Goal: Task Accomplishment & Management: Manage account settings

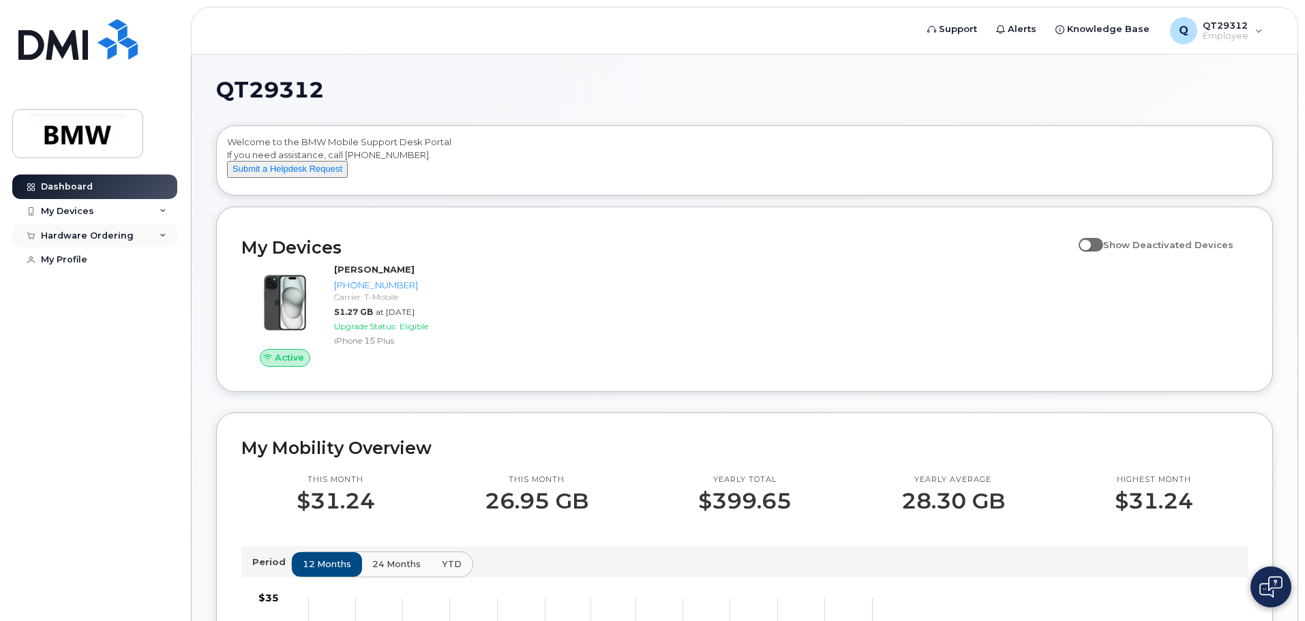
click at [127, 235] on div "Hardware Ordering" at bounding box center [87, 235] width 93 height 11
click at [91, 262] on div "My Orders" at bounding box center [71, 260] width 49 height 12
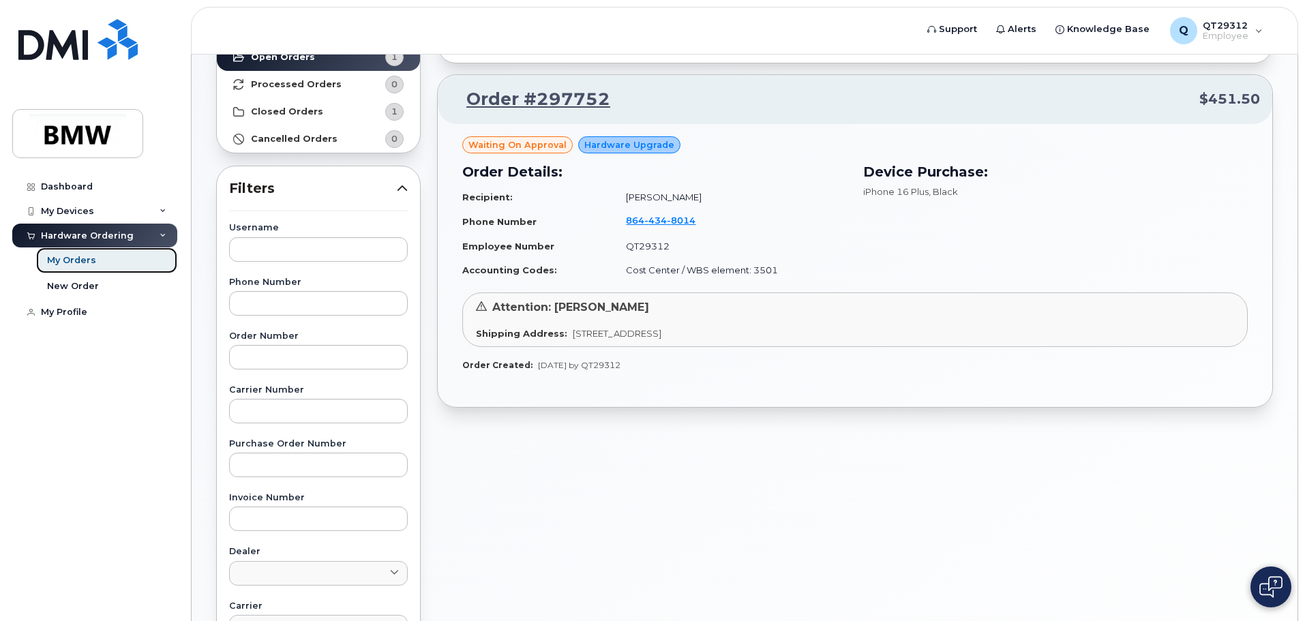
scroll to position [68, 0]
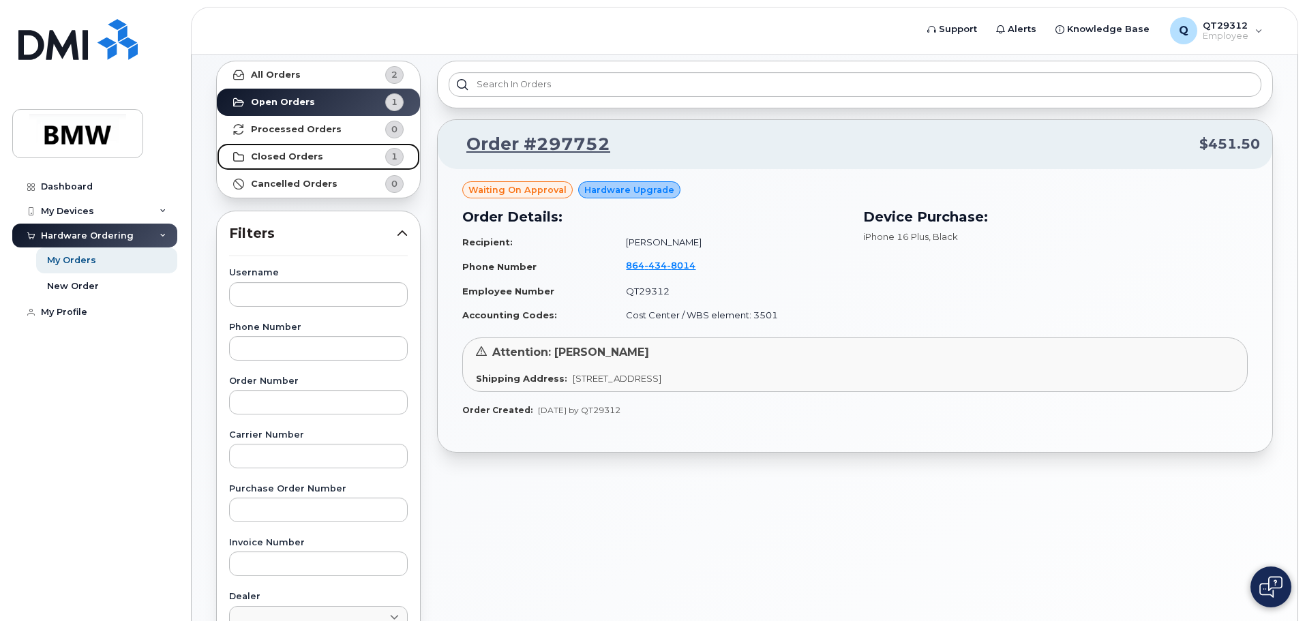
click at [297, 156] on strong "Closed Orders" at bounding box center [287, 156] width 72 height 11
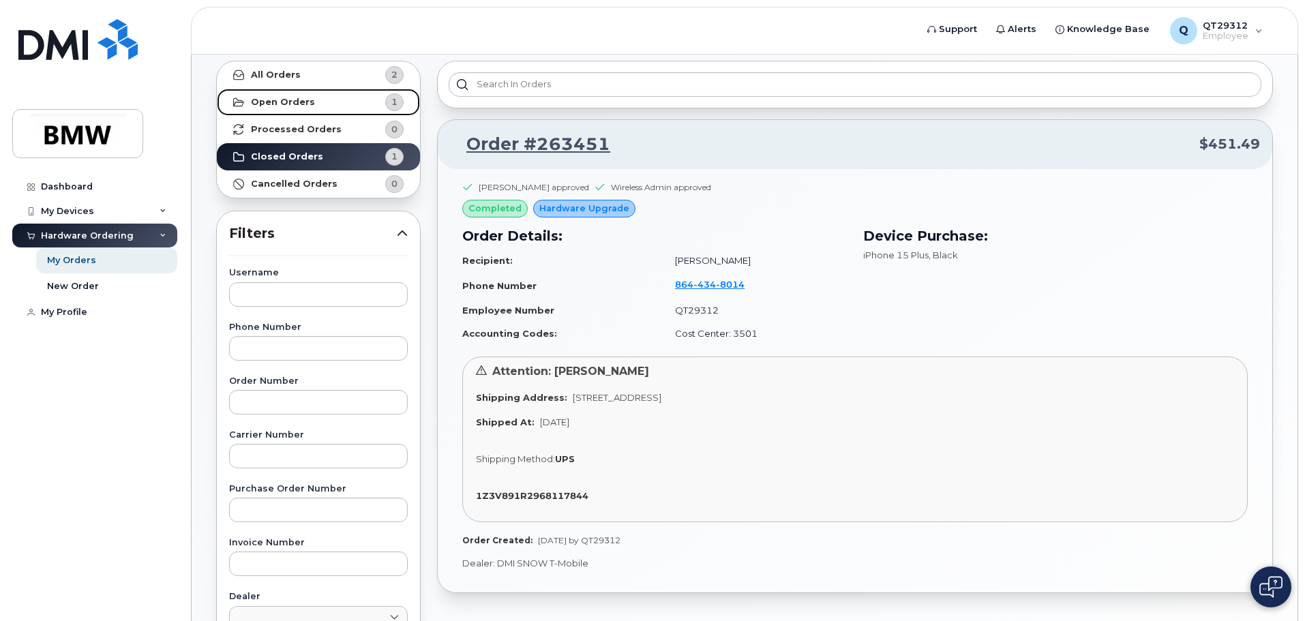
click at [310, 105] on link "Open Orders 1" at bounding box center [318, 102] width 203 height 27
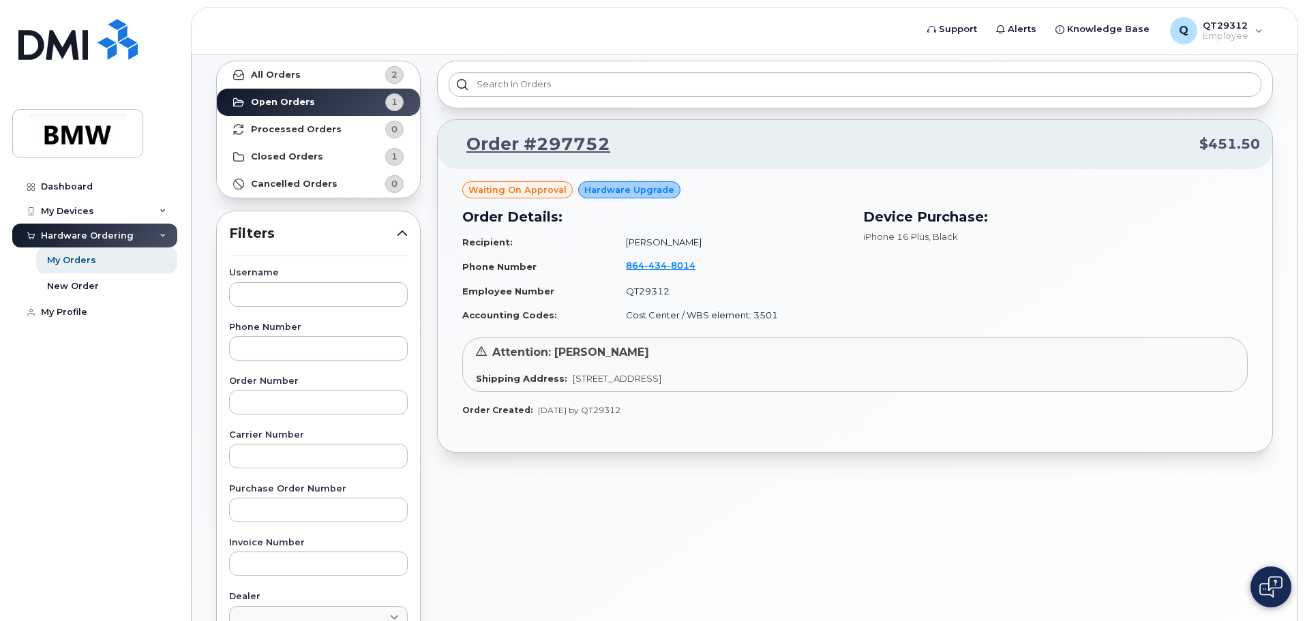
click at [625, 191] on span "Hardware Upgrade" at bounding box center [629, 189] width 90 height 13
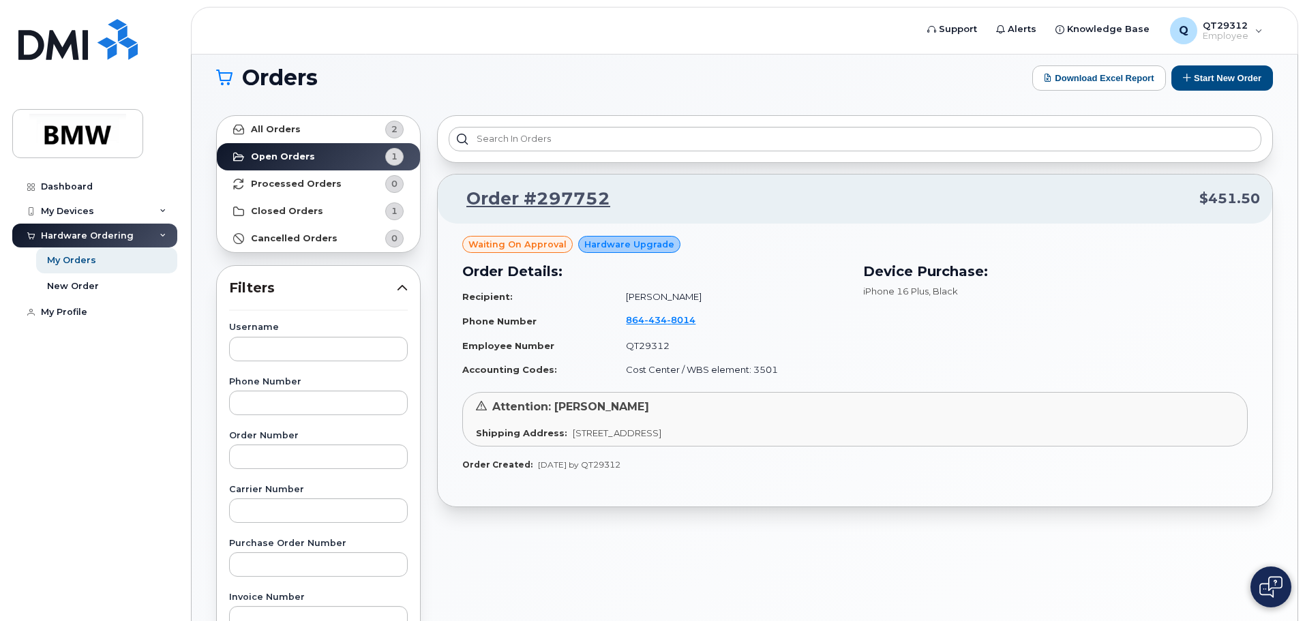
scroll to position [0, 0]
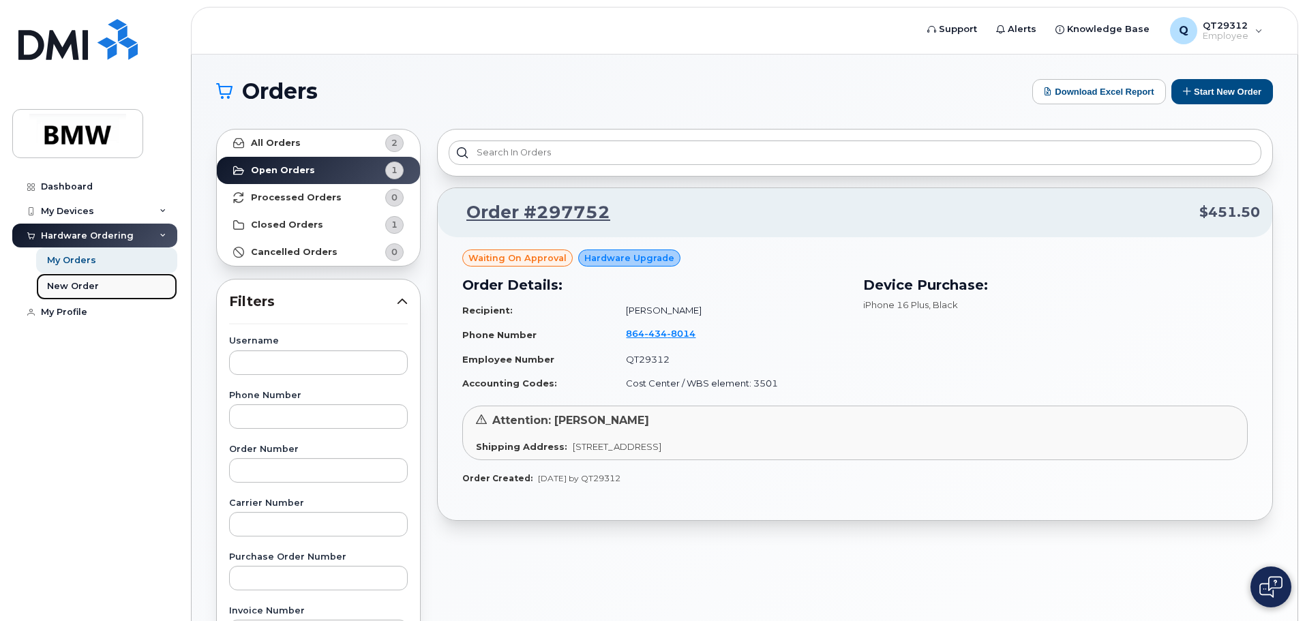
click at [89, 286] on div "New Order" at bounding box center [73, 286] width 52 height 12
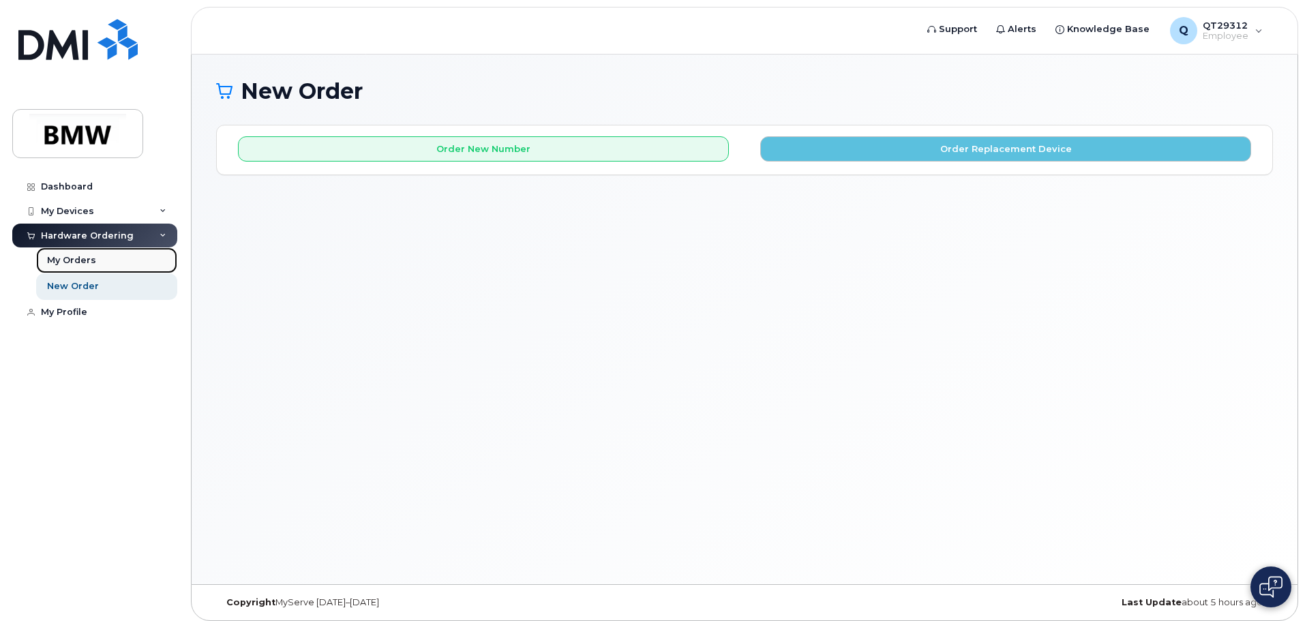
click at [84, 260] on div "My Orders" at bounding box center [71, 260] width 49 height 12
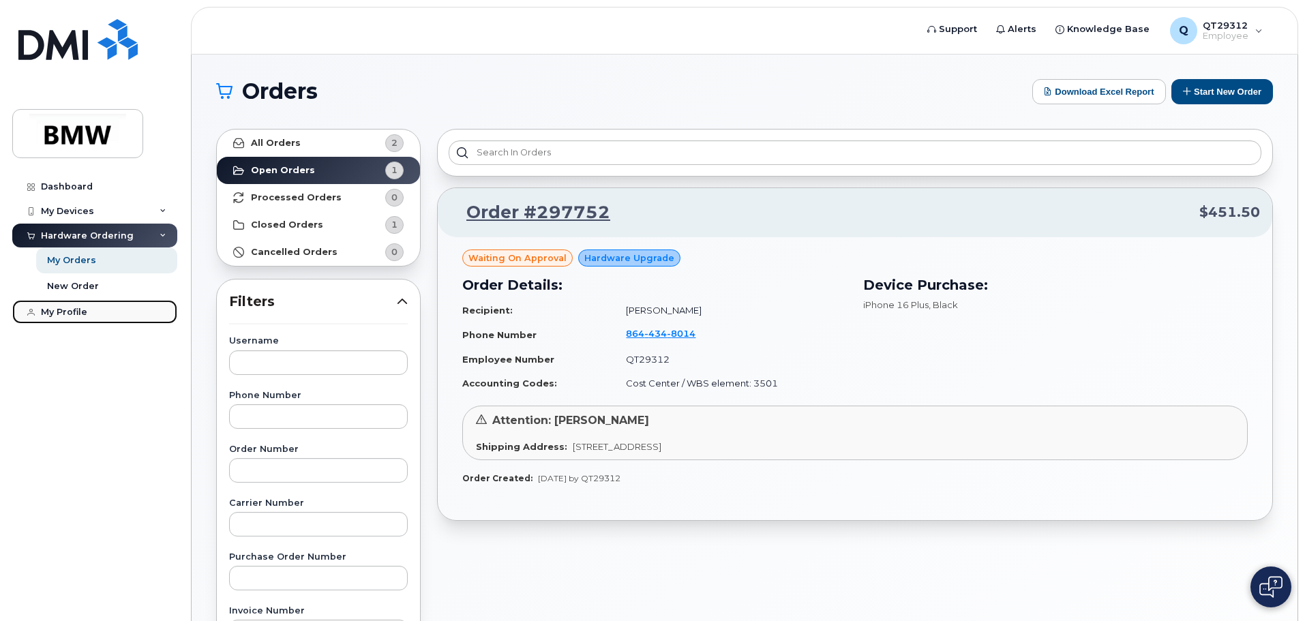
click at [69, 314] on div "My Profile" at bounding box center [64, 312] width 46 height 11
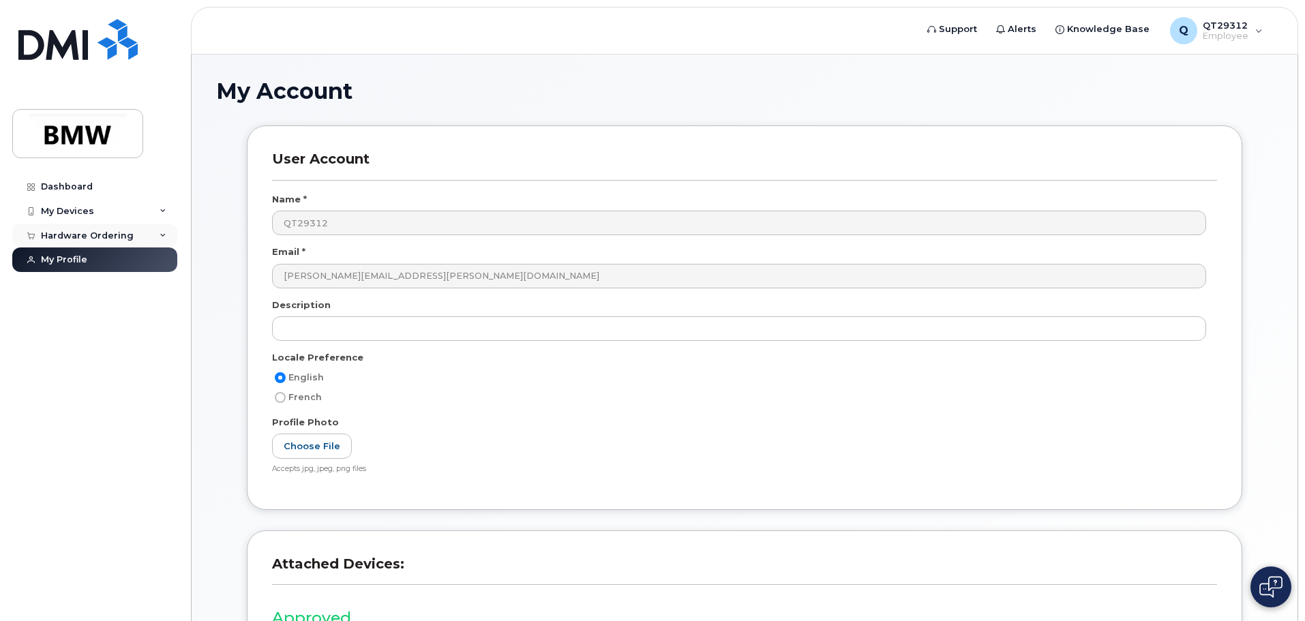
click at [127, 233] on div "Hardware Ordering" at bounding box center [87, 235] width 93 height 11
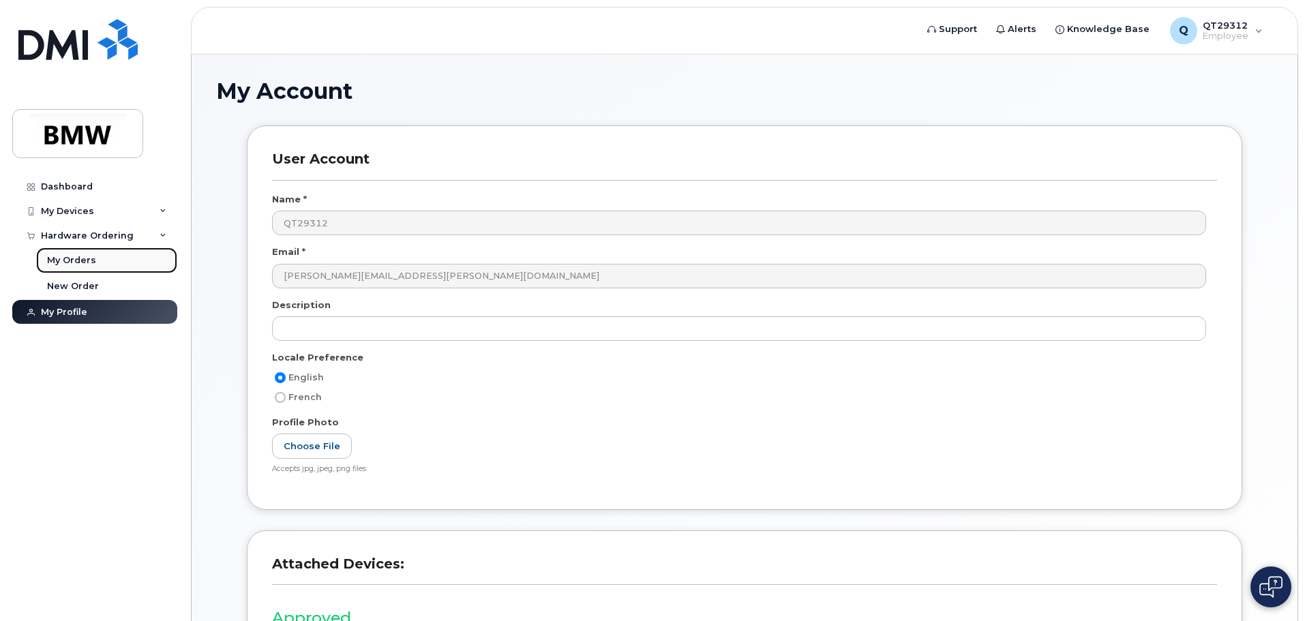
click at [83, 260] on div "My Orders" at bounding box center [71, 260] width 49 height 12
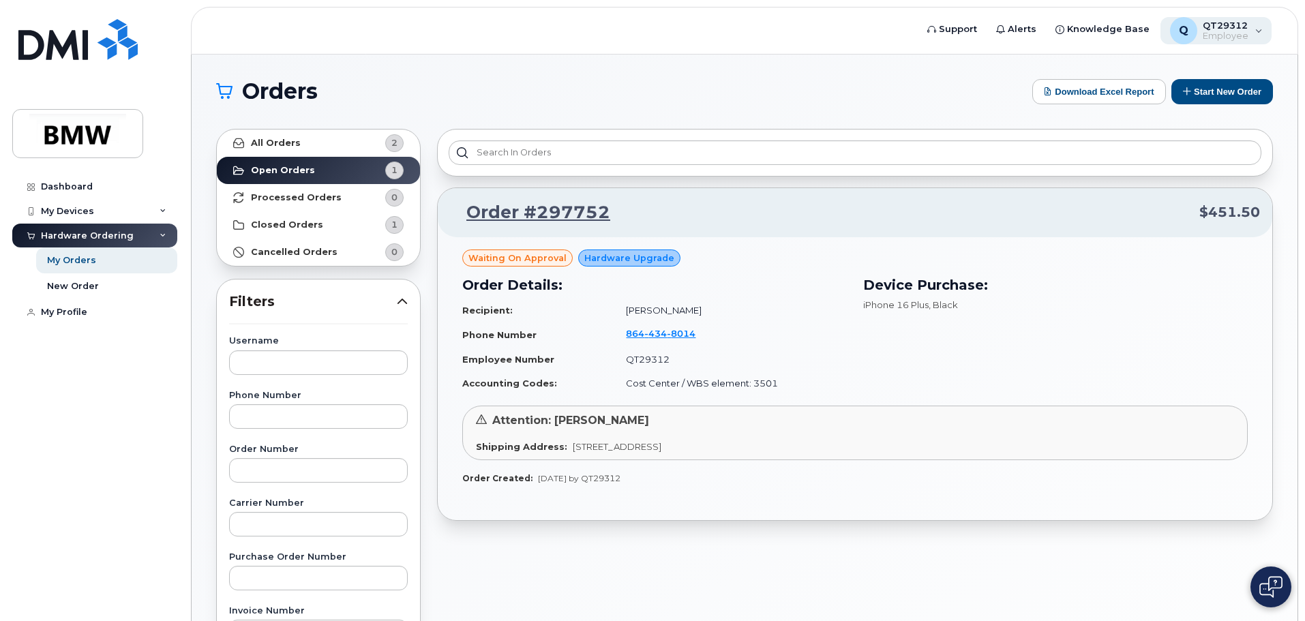
click at [1264, 23] on div "Q QT29312 Employee" at bounding box center [1217, 30] width 112 height 27
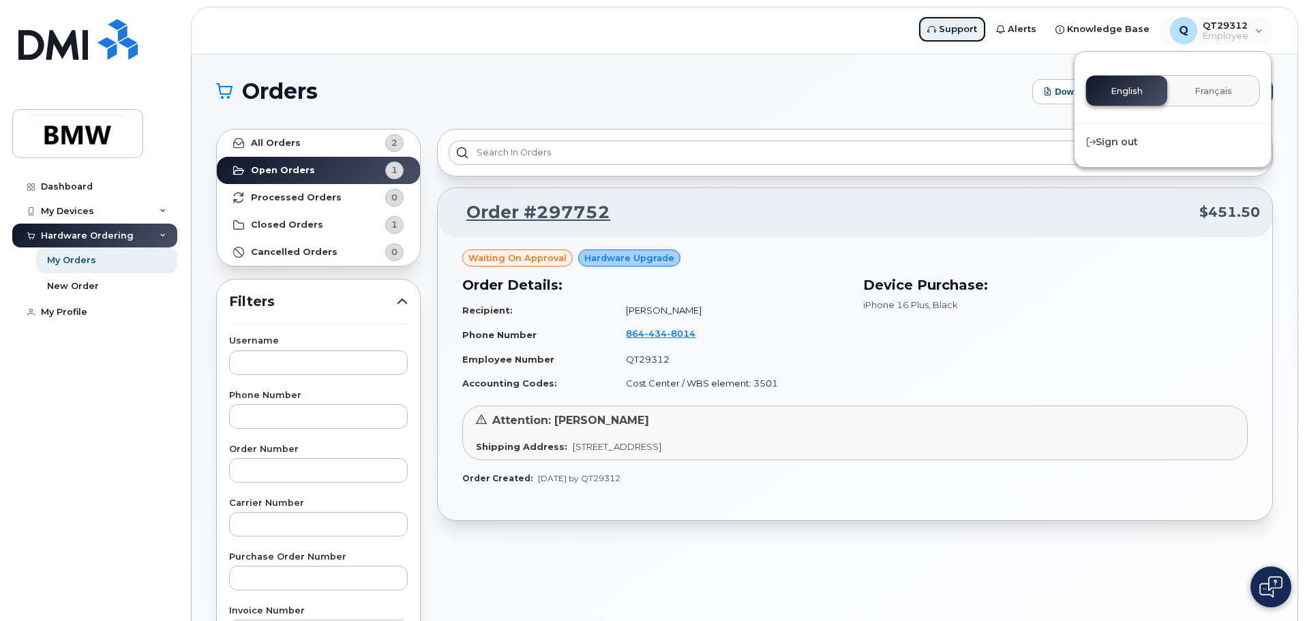
click at [958, 31] on span "Support" at bounding box center [958, 30] width 38 height 14
